Goal: Communication & Community: Participate in discussion

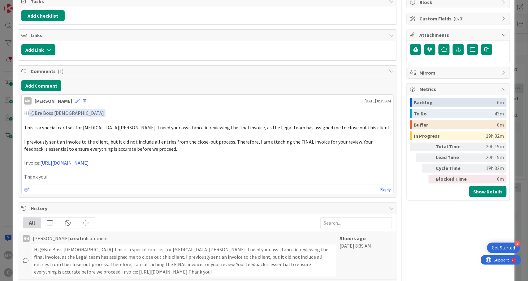
scroll to position [82, 0]
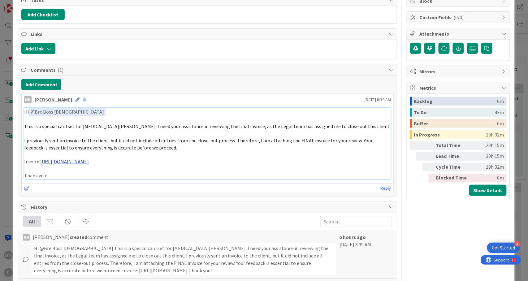
click at [89, 163] on link "[URL][DOMAIN_NAME]" at bounding box center [64, 161] width 49 height 6
click at [38, 85] on button "Add Comment" at bounding box center [41, 84] width 40 height 11
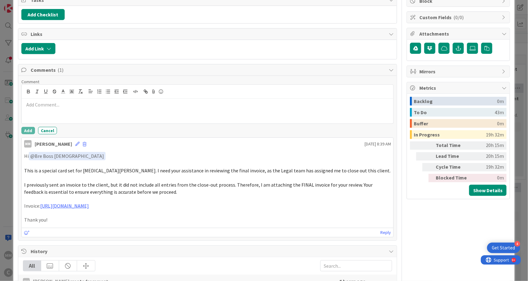
click at [50, 106] on p at bounding box center [207, 104] width 367 height 7
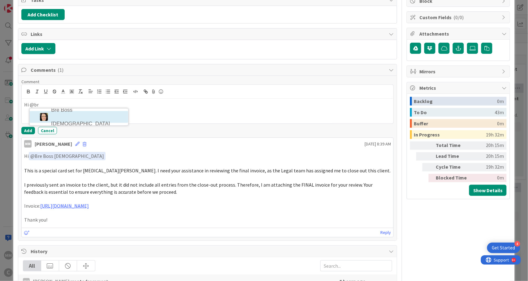
click at [87, 115] on li "Bre Boss [DEMOGRAPHIC_DATA]" at bounding box center [79, 117] width 98 height 12
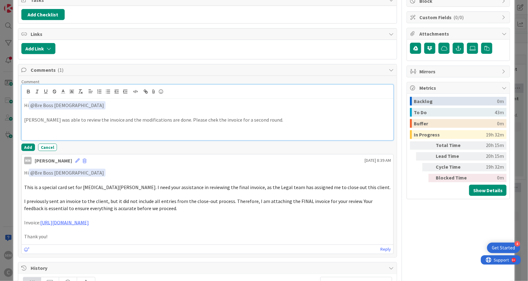
click at [184, 121] on p "[PERSON_NAME] was able to review the invoice and the modifications are done. Pl…" at bounding box center [207, 119] width 367 height 7
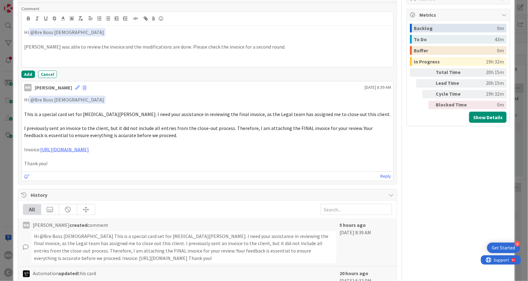
scroll to position [165, 0]
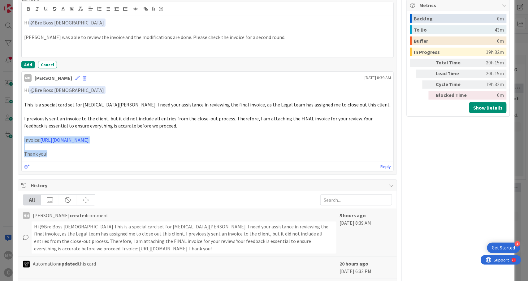
drag, startPoint x: 52, startPoint y: 158, endPoint x: 22, endPoint y: 141, distance: 34.3
click at [22, 141] on div "Hi ﻿ @ Bre Boss [DEMOGRAPHIC_DATA] ﻿ This is a special card set for [MEDICAL_DA…" at bounding box center [208, 122] width 372 height 76
copy div "Invoice: [URL][DOMAIN_NAME] Thank you!"
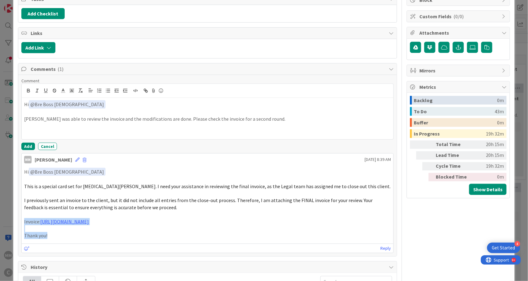
scroll to position [82, 0]
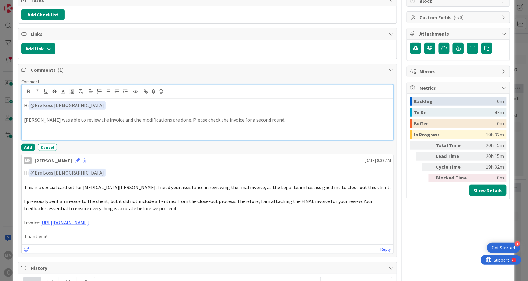
click at [25, 135] on p at bounding box center [207, 134] width 367 height 7
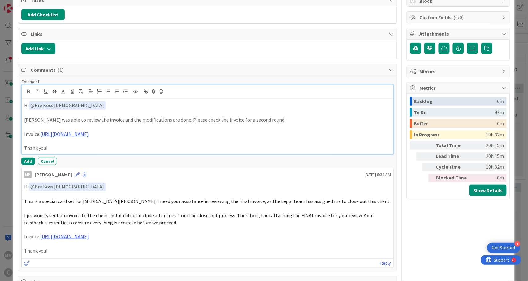
click at [324, 139] on p at bounding box center [207, 141] width 367 height 7
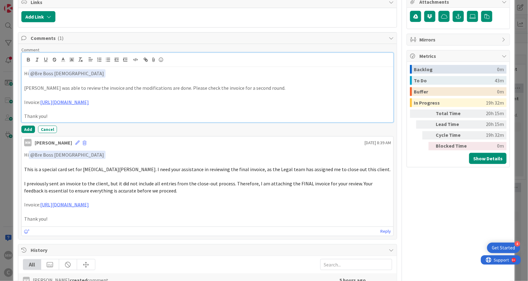
scroll to position [124, 0]
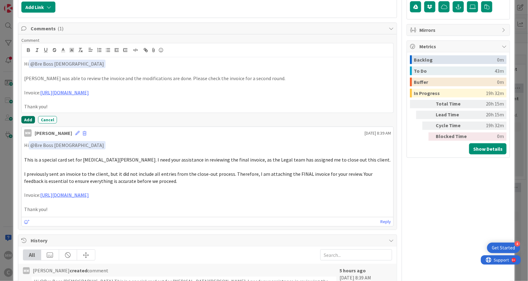
click at [27, 122] on button "Add" at bounding box center [28, 119] width 14 height 7
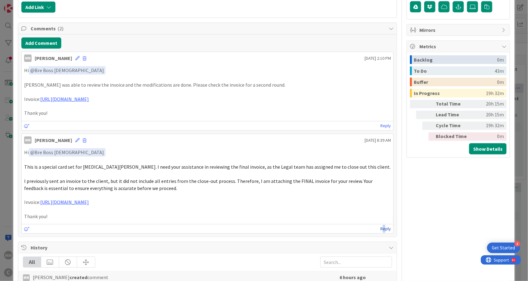
click at [380, 230] on link "Reply" at bounding box center [385, 229] width 11 height 8
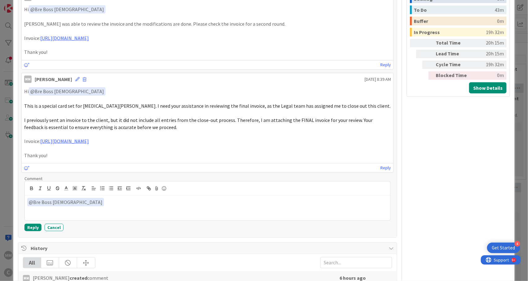
scroll to position [206, 0]
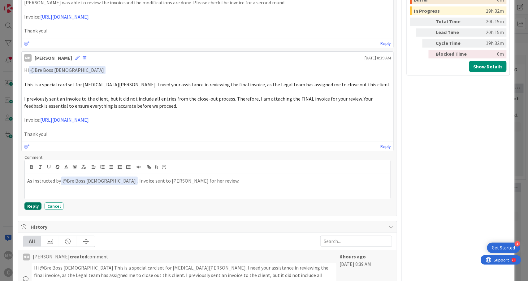
click at [31, 207] on button "Reply" at bounding box center [32, 205] width 17 height 7
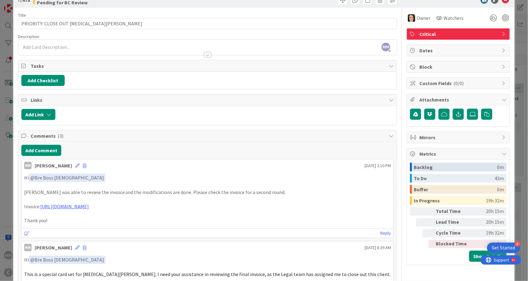
scroll to position [0, 0]
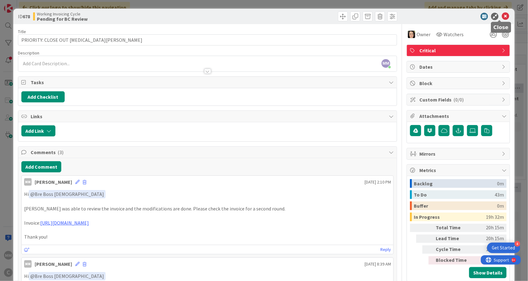
click at [502, 15] on icon at bounding box center [505, 16] width 7 height 7
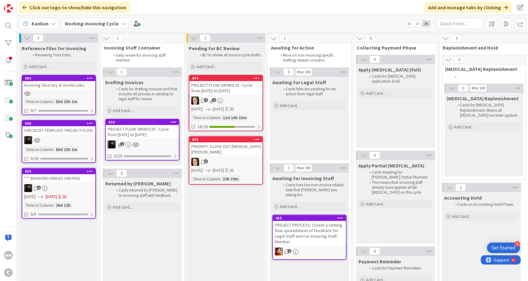
click at [228, 107] on icon at bounding box center [226, 109] width 3 height 4
